Goal: Information Seeking & Learning: Find contact information

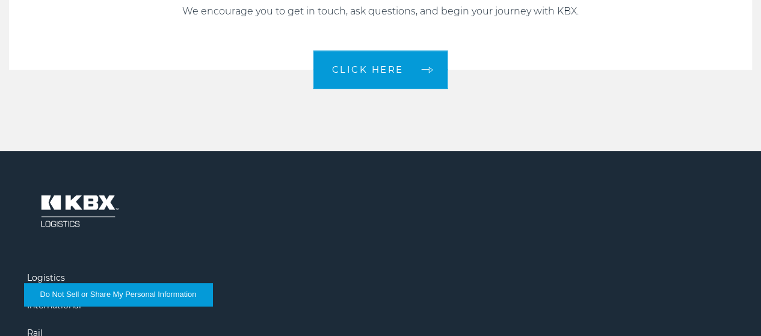
scroll to position [2516, 0]
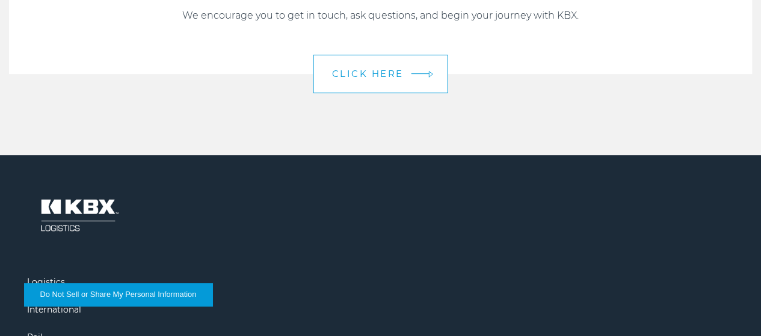
click at [427, 93] on link "CLICK HERE" at bounding box center [380, 74] width 135 height 38
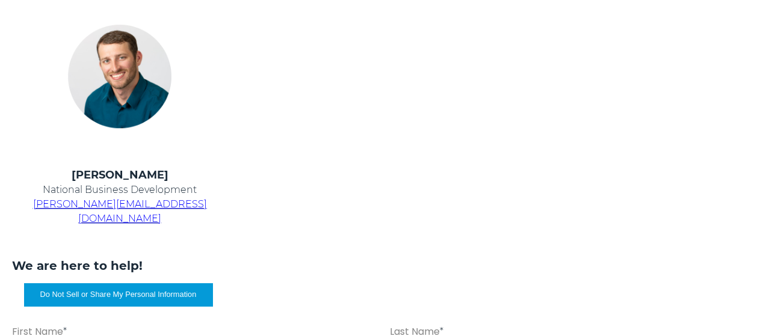
scroll to position [527, 0]
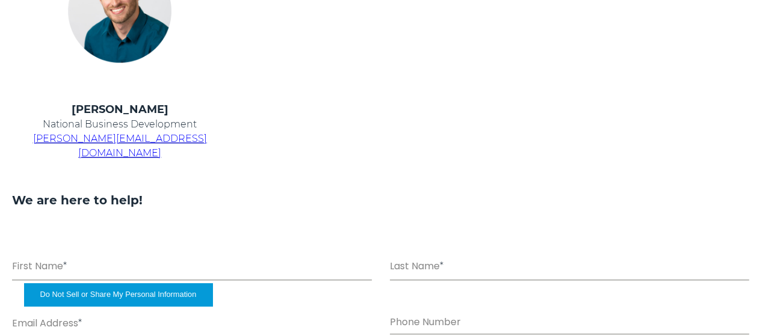
click at [207, 159] on span "chris.kein@kbxlogistics.com" at bounding box center [120, 146] width 174 height 26
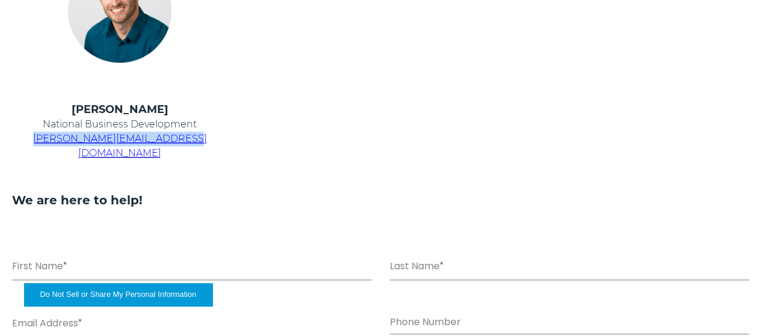
drag, startPoint x: 259, startPoint y: 192, endPoint x: 122, endPoint y: 189, distance: 137.2
click at [122, 161] on p "chris.kein@kbxlogistics.com" at bounding box center [119, 146] width 215 height 29
copy span "chris.kein@kbxlogistics.com"
